Goal: Complete application form

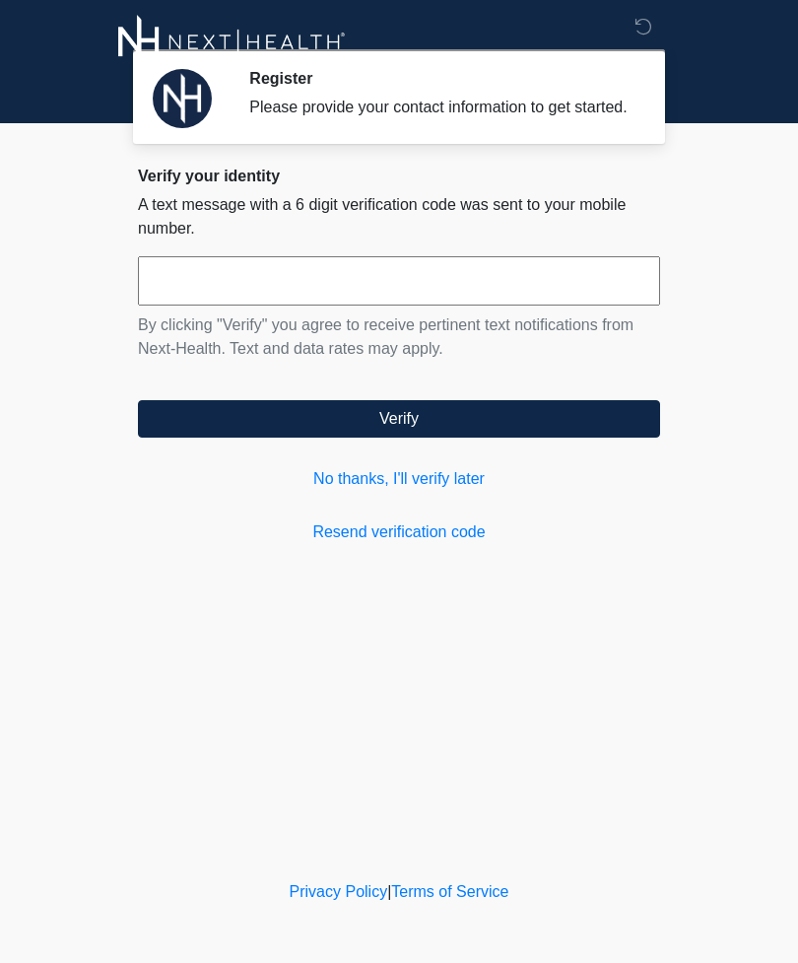
click at [523, 288] on input "text" at bounding box center [399, 280] width 522 height 49
click at [416, 544] on link "Resend verification code" at bounding box center [399, 532] width 522 height 24
click at [352, 488] on link "No thanks, I'll verify later" at bounding box center [399, 479] width 522 height 24
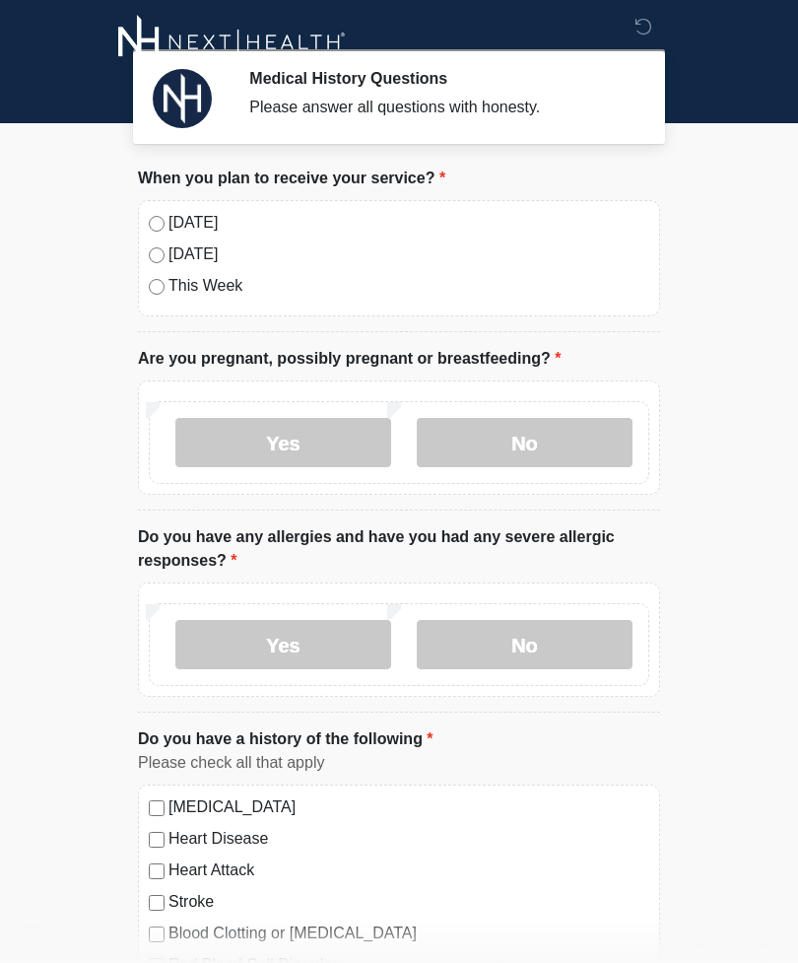
click at [535, 443] on label "No" at bounding box center [525, 442] width 216 height 49
click at [543, 637] on label "No" at bounding box center [525, 644] width 216 height 49
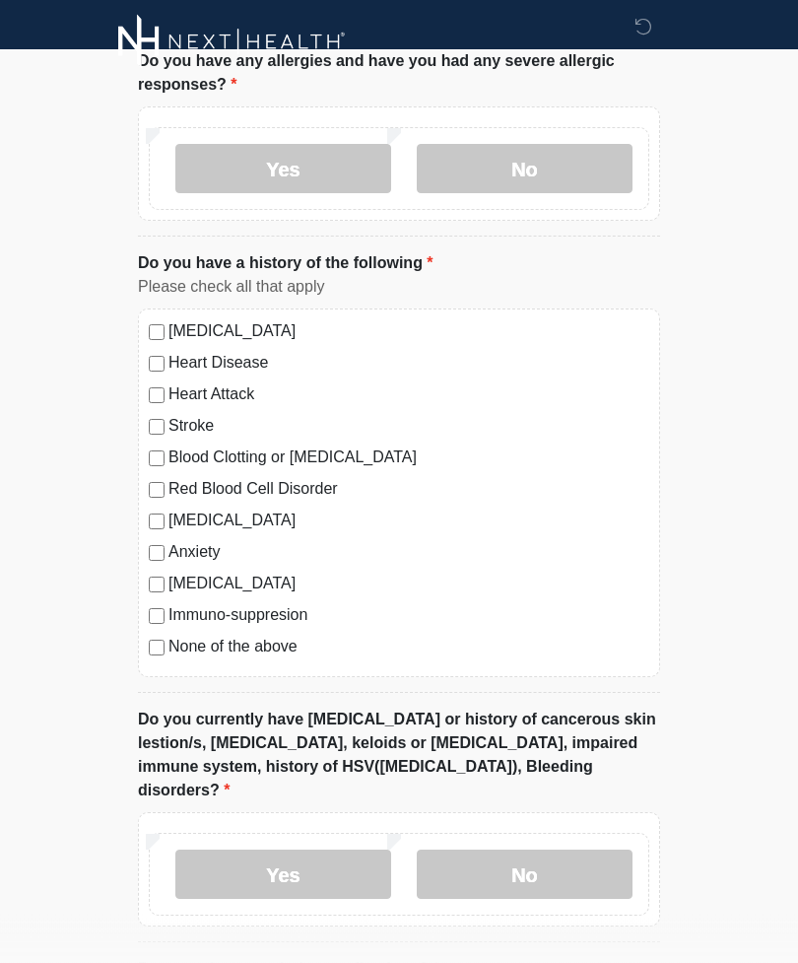
scroll to position [477, 0]
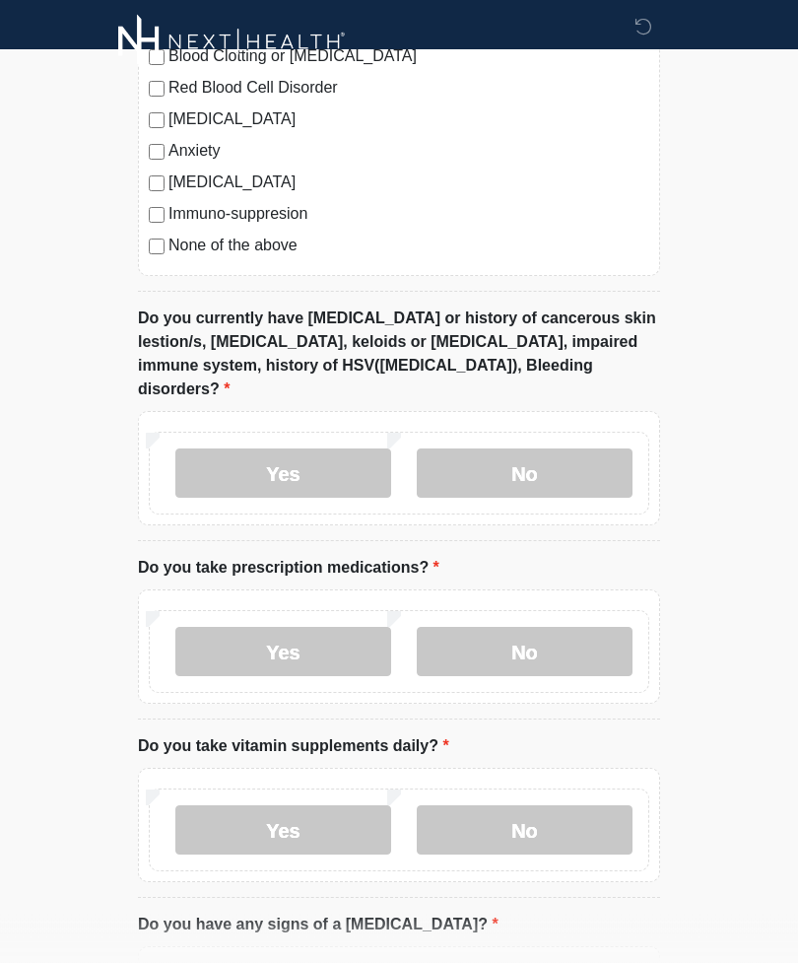
click at [569, 449] on label "No" at bounding box center [525, 473] width 216 height 49
click at [559, 627] on label "No" at bounding box center [525, 651] width 216 height 49
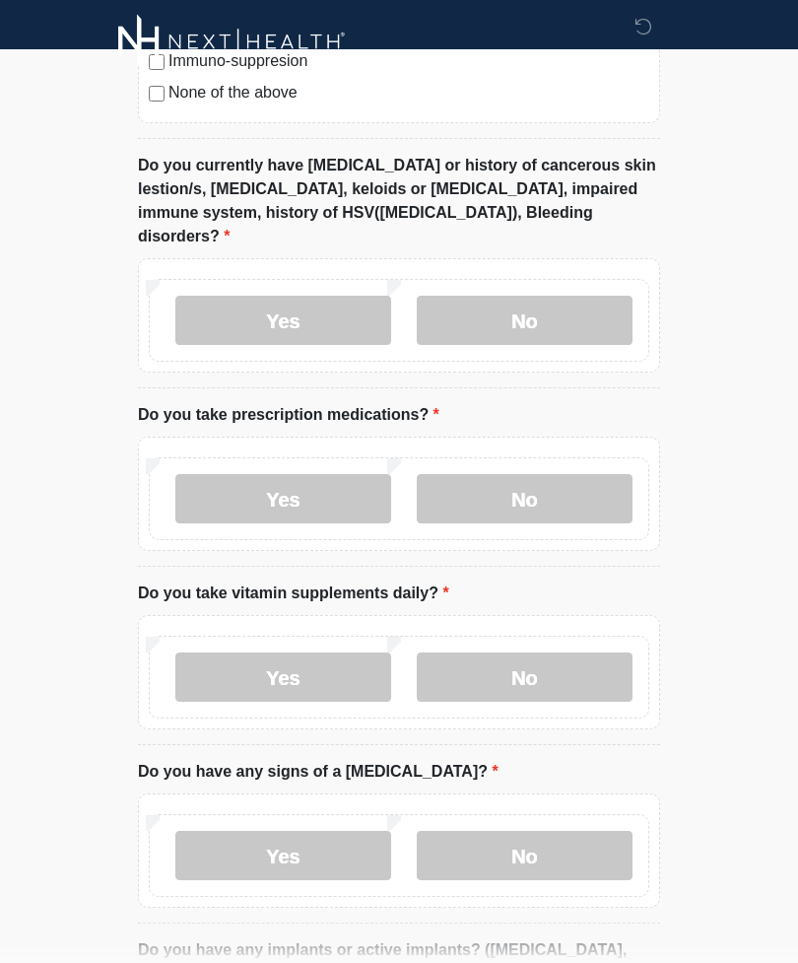
scroll to position [1045, 0]
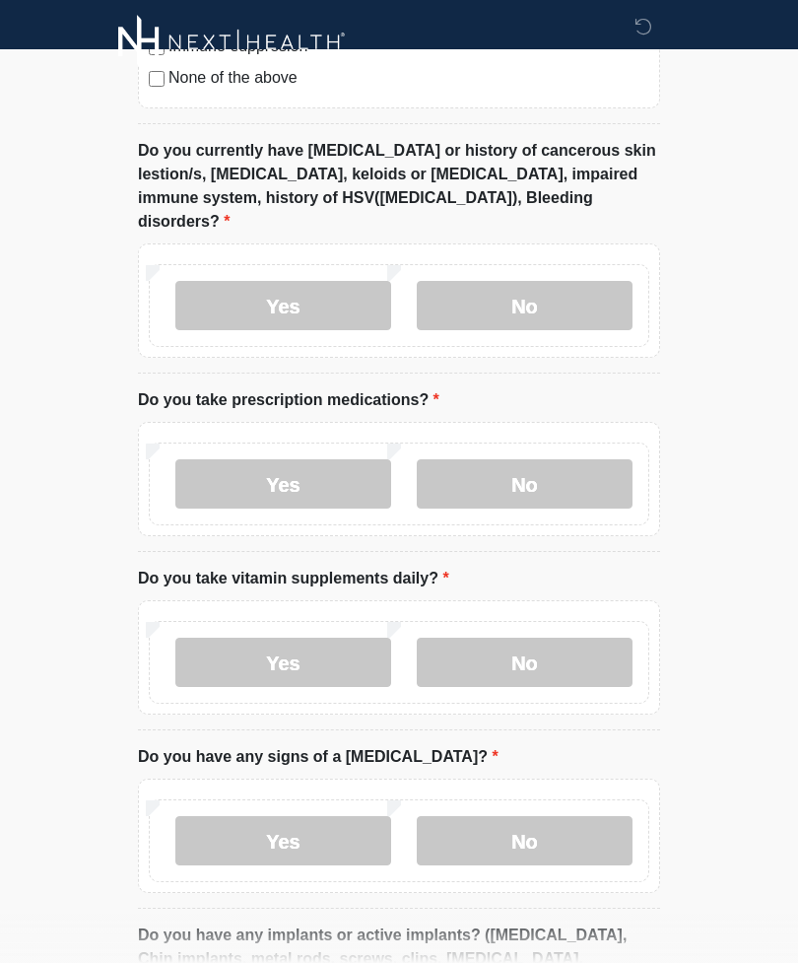
click at [531, 638] on label "No" at bounding box center [525, 662] width 216 height 49
click at [503, 825] on label "No" at bounding box center [525, 840] width 216 height 49
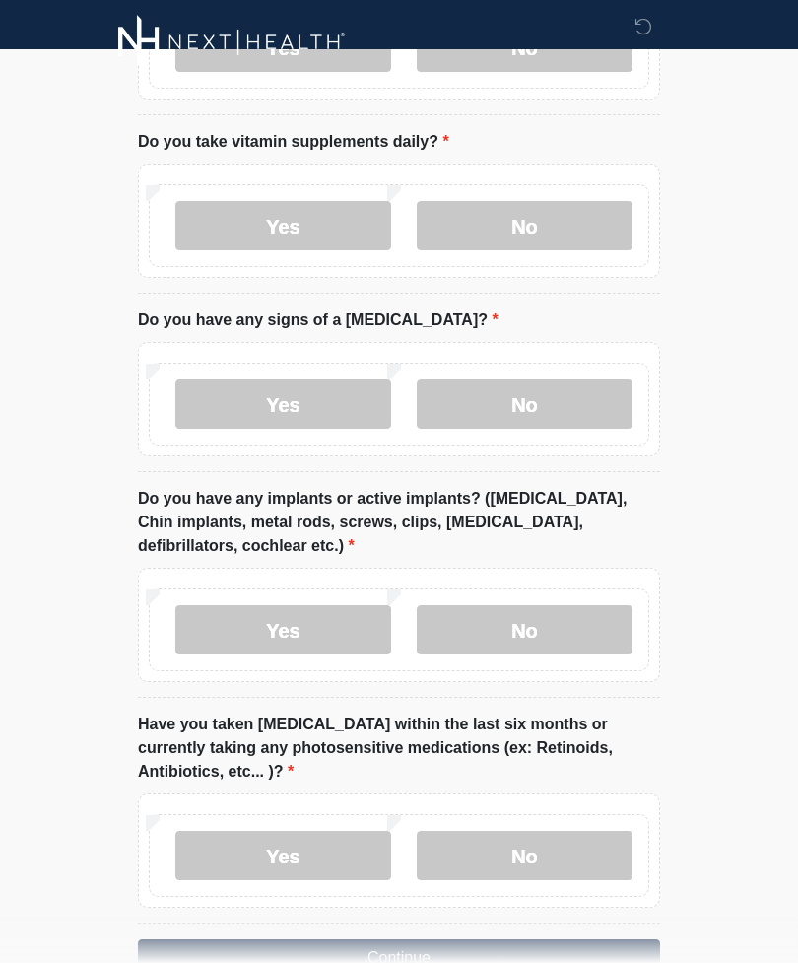
scroll to position [1510, 0]
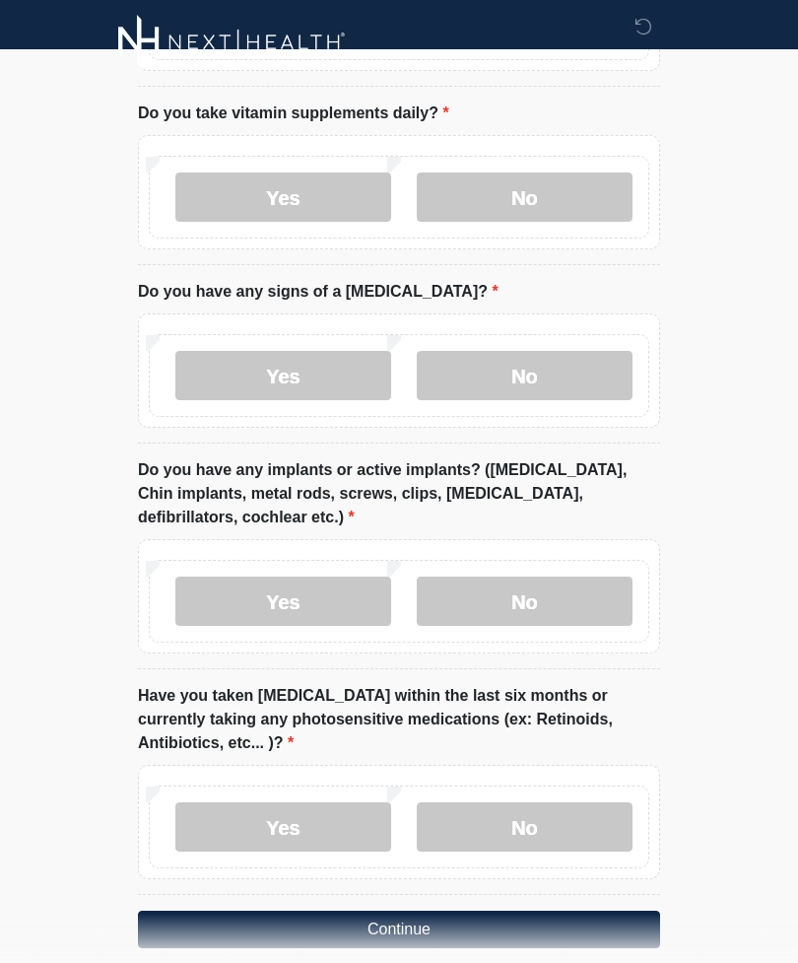
click at [551, 576] on label "No" at bounding box center [525, 600] width 216 height 49
click at [535, 802] on label "No" at bounding box center [525, 826] width 216 height 49
click at [522, 911] on button "Continue" at bounding box center [399, 929] width 522 height 37
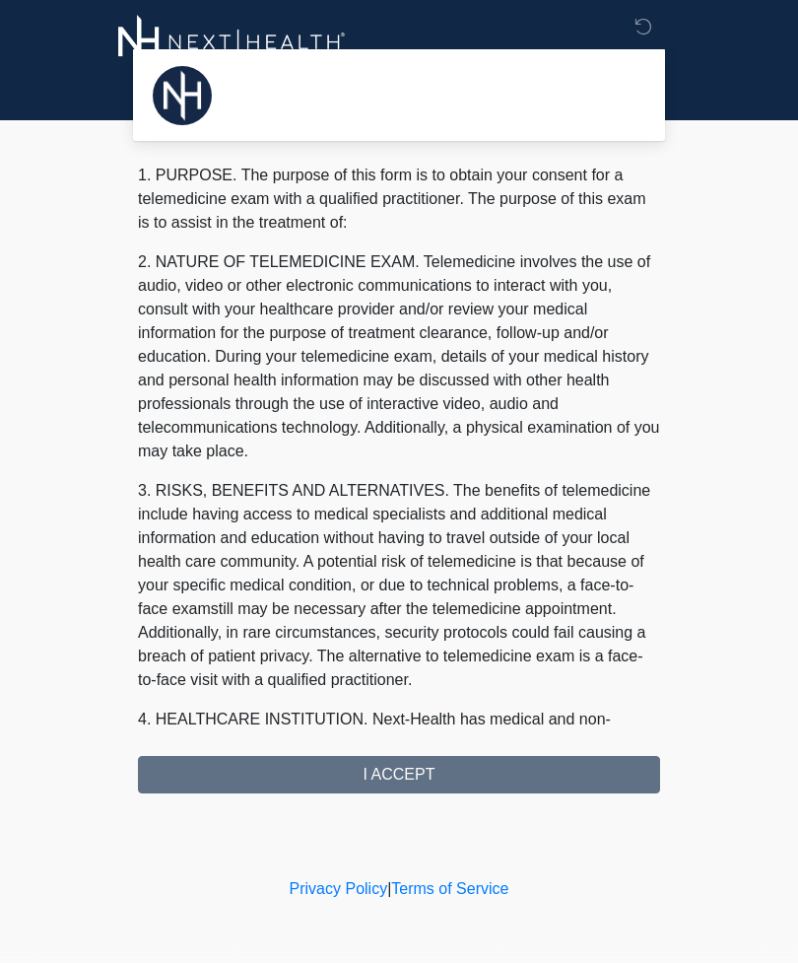
scroll to position [0, 0]
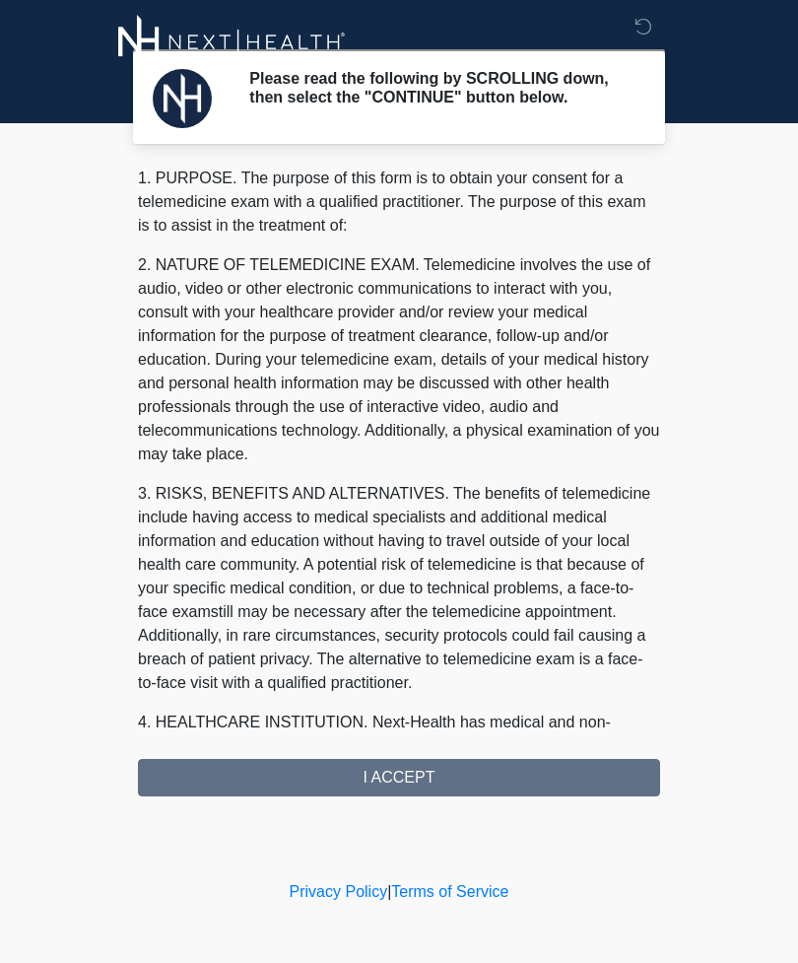
click at [440, 787] on div "1. PURPOSE. The purpose of this form is to obtain your consent for a telemedici…" at bounding box center [399, 482] width 522 height 630
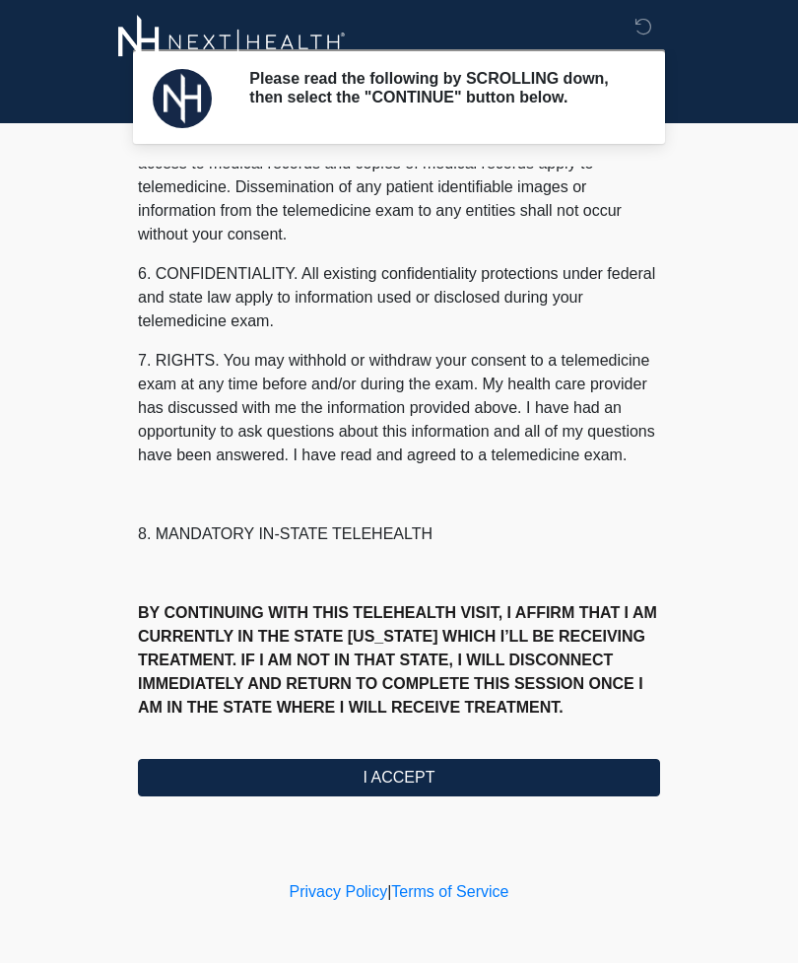
click at [461, 788] on button "I ACCEPT" at bounding box center [399, 777] width 522 height 37
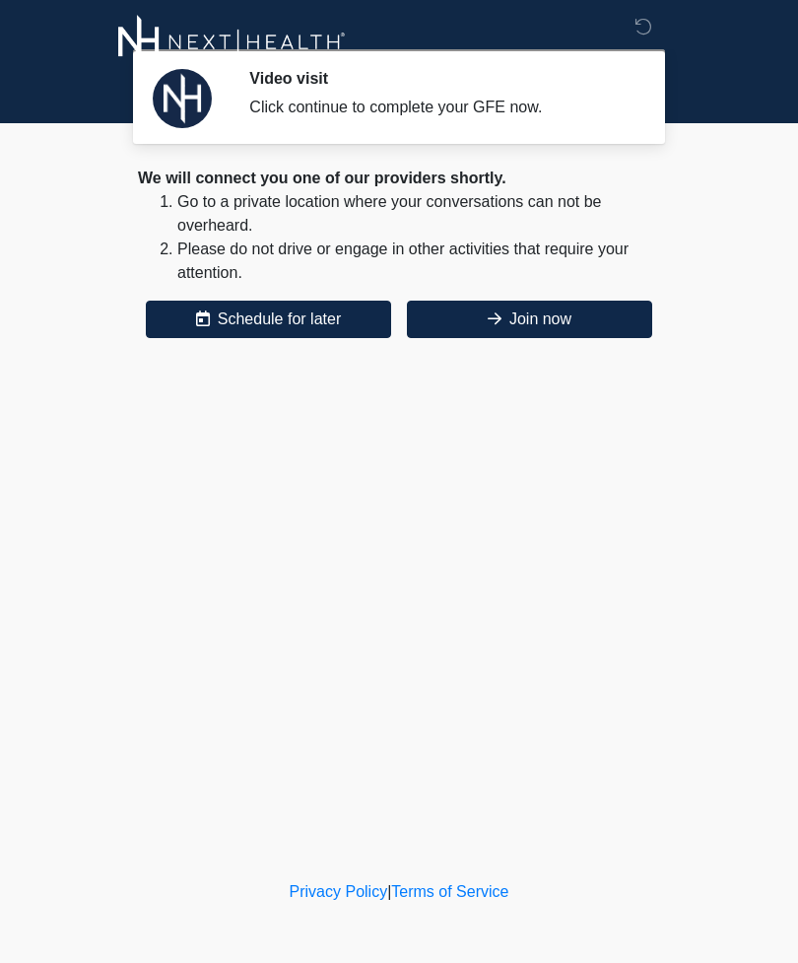
click at [547, 302] on button "Join now" at bounding box center [529, 319] width 245 height 37
